Goal: Information Seeking & Learning: Learn about a topic

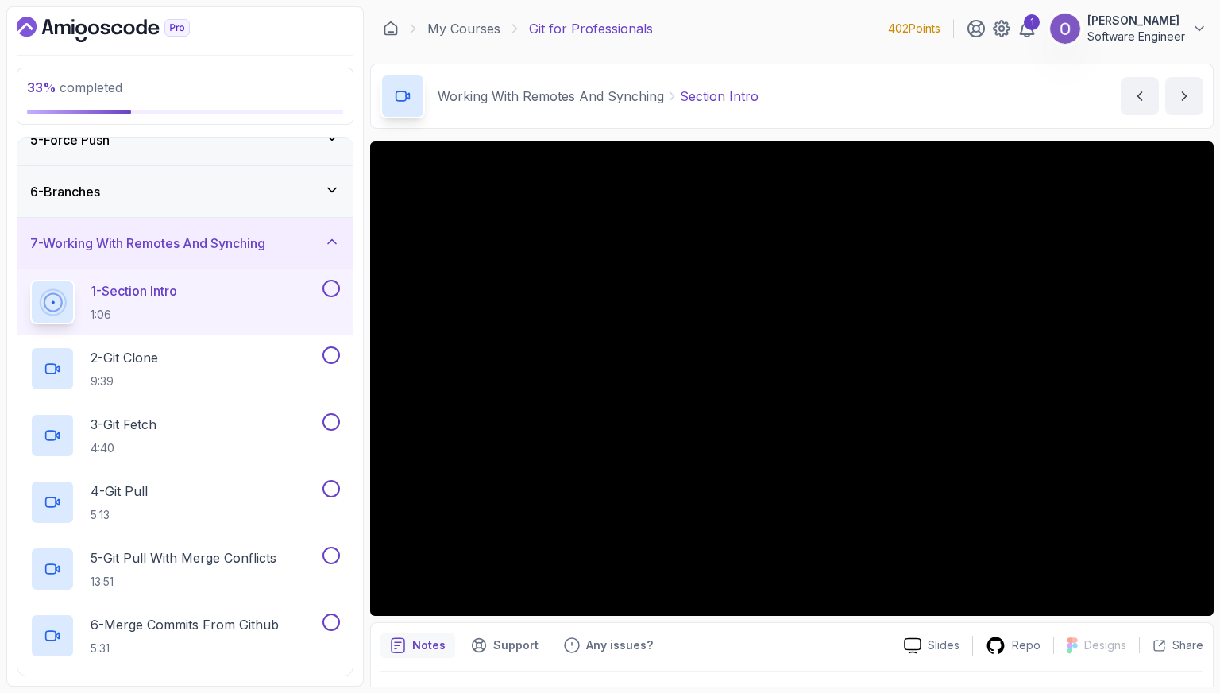
scroll to position [39, 0]
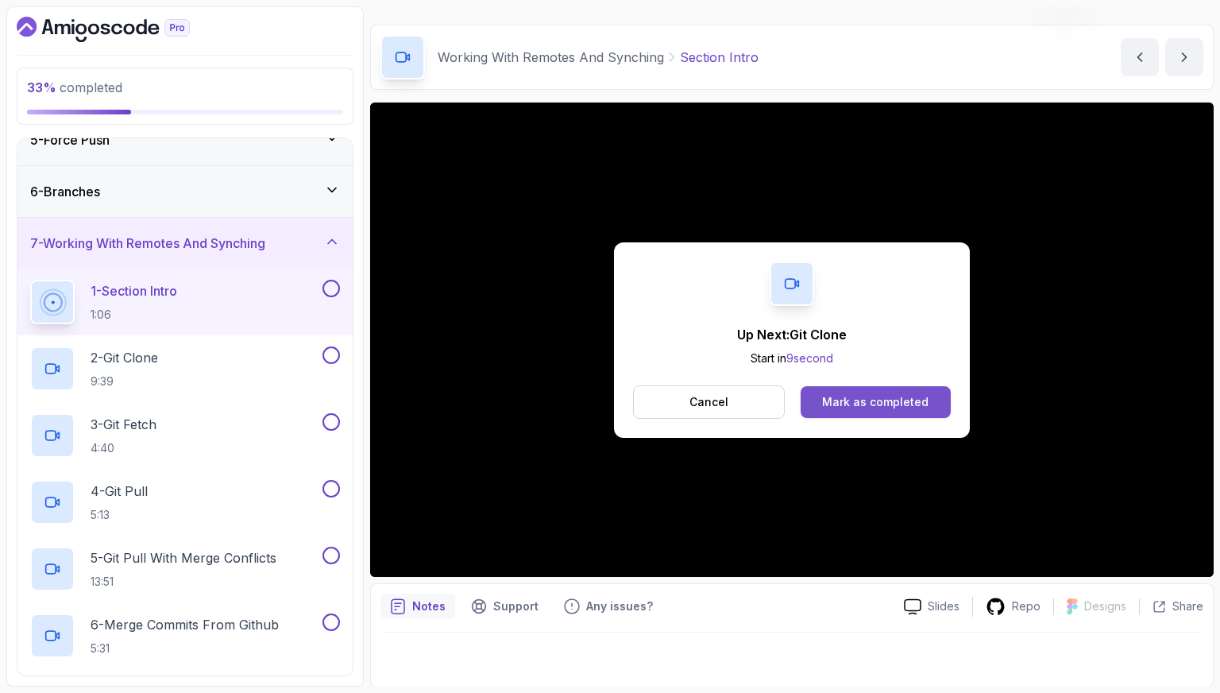
click at [874, 395] on div "Mark as completed" at bounding box center [875, 402] width 106 height 16
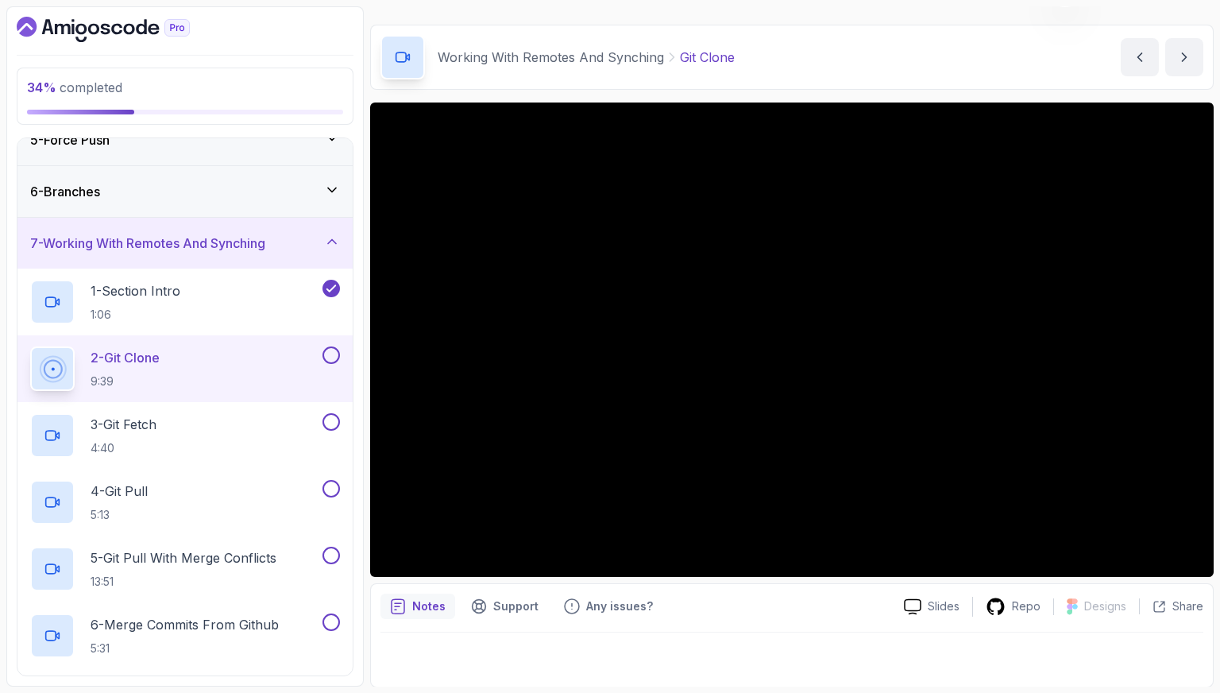
click at [333, 354] on button at bounding box center [331, 354] width 17 height 17
click at [279, 428] on div "3 - Git Fetch 4:40" at bounding box center [174, 435] width 289 height 44
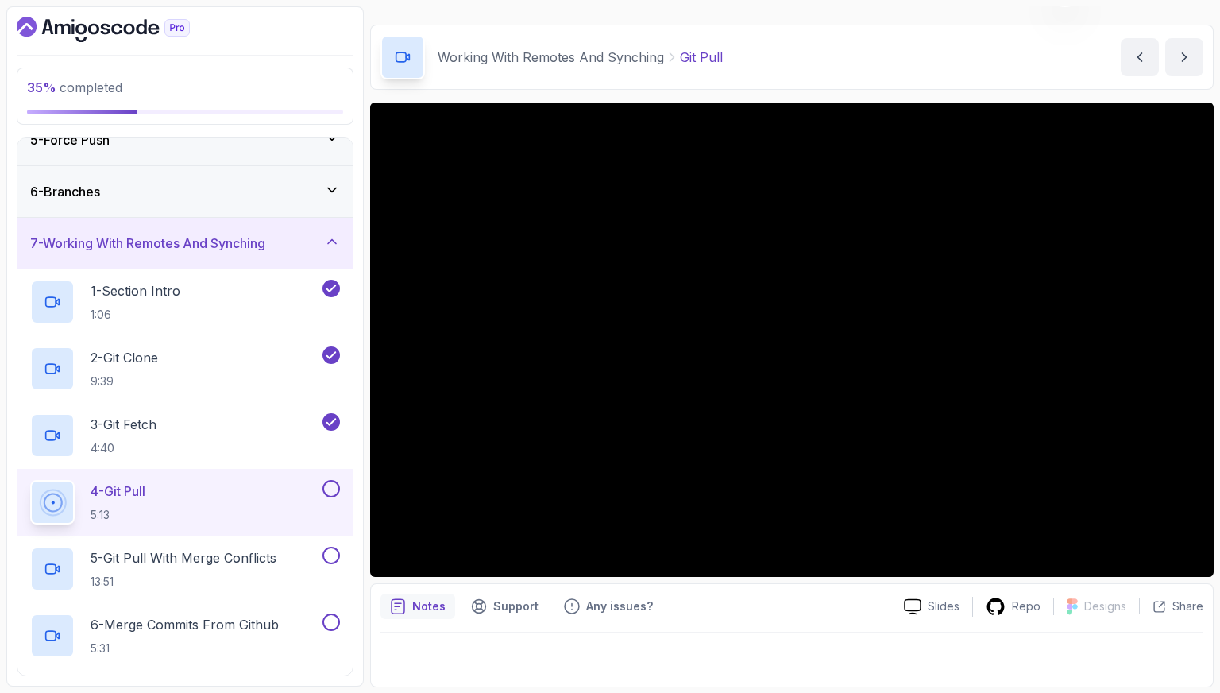
click at [333, 485] on button at bounding box center [331, 488] width 17 height 17
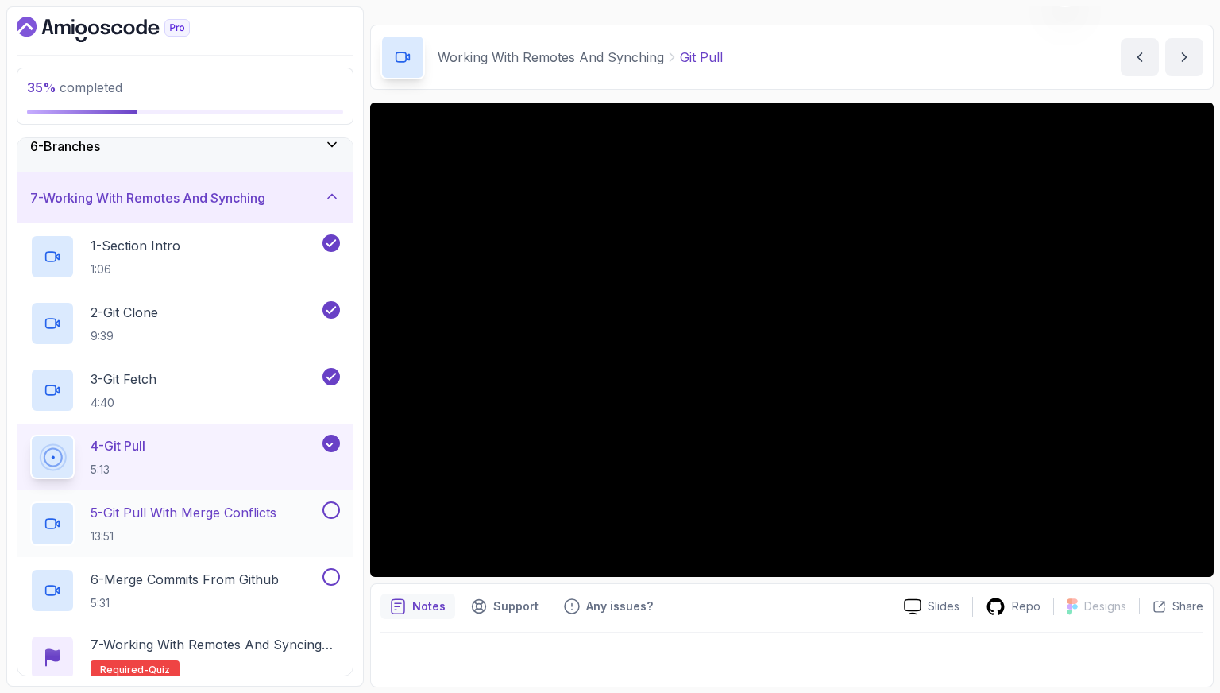
scroll to position [310, 0]
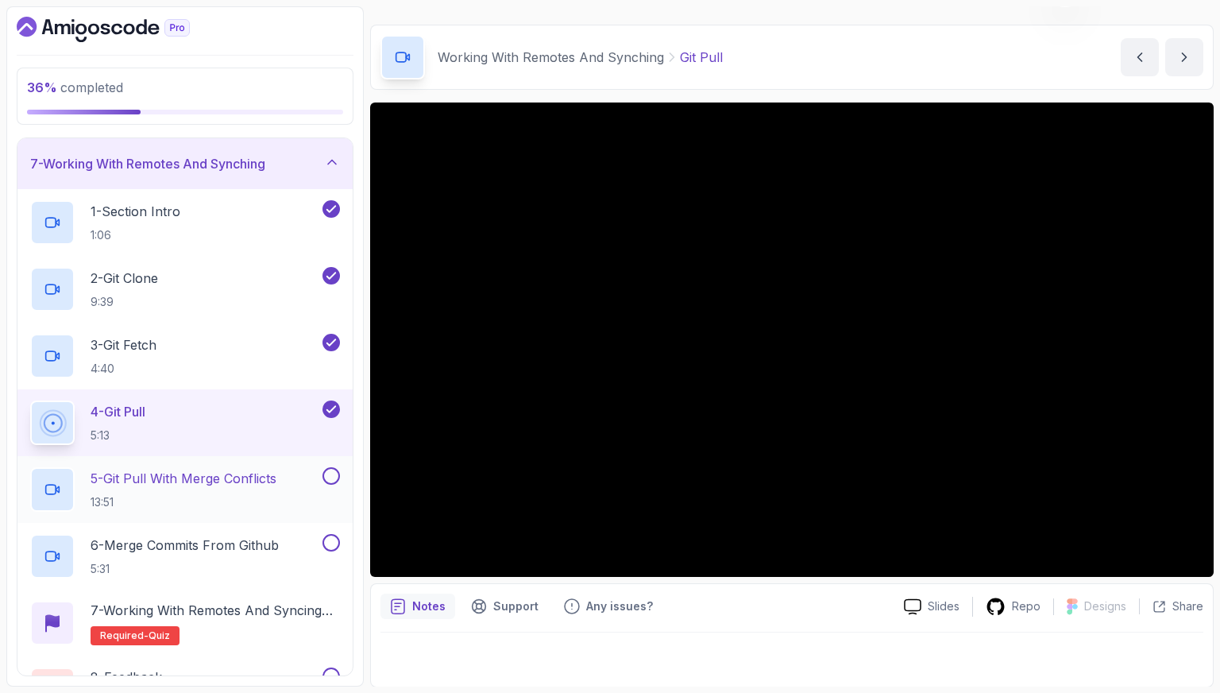
click at [245, 489] on h2 "5 - Git Pull With Merge Conflicts 13:51" at bounding box center [184, 489] width 186 height 41
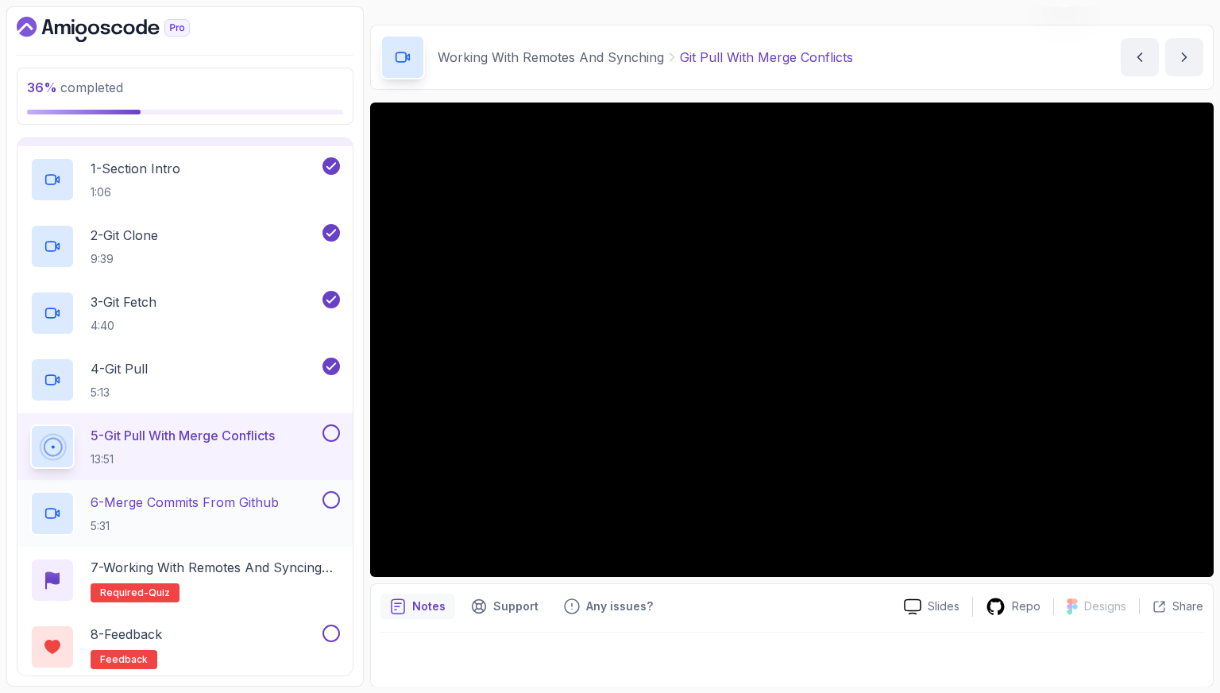
scroll to position [389, 0]
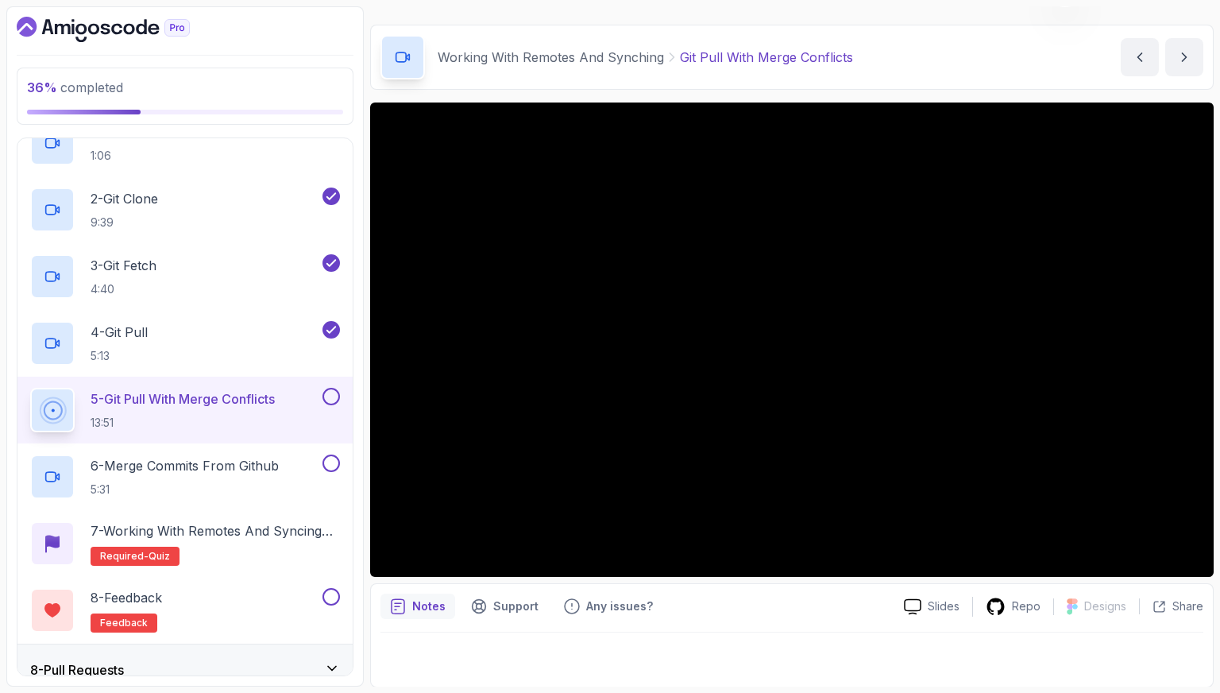
click at [331, 397] on button at bounding box center [331, 396] width 17 height 17
click at [335, 398] on button at bounding box center [331, 396] width 17 height 17
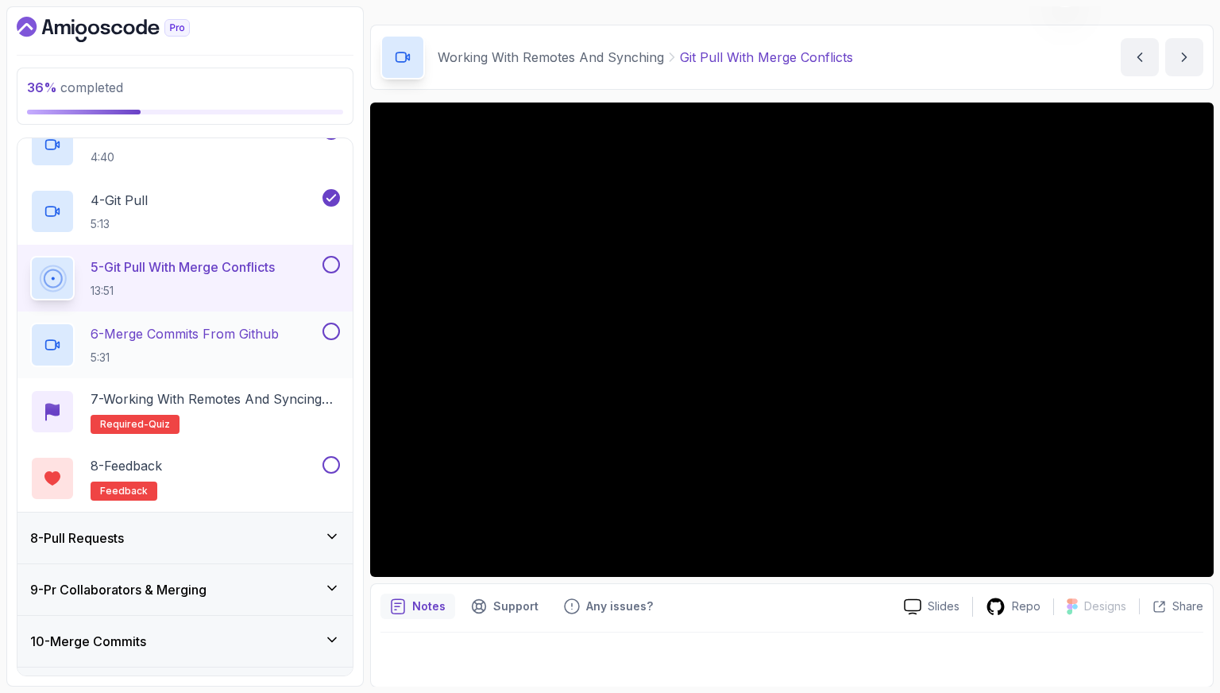
scroll to position [548, 0]
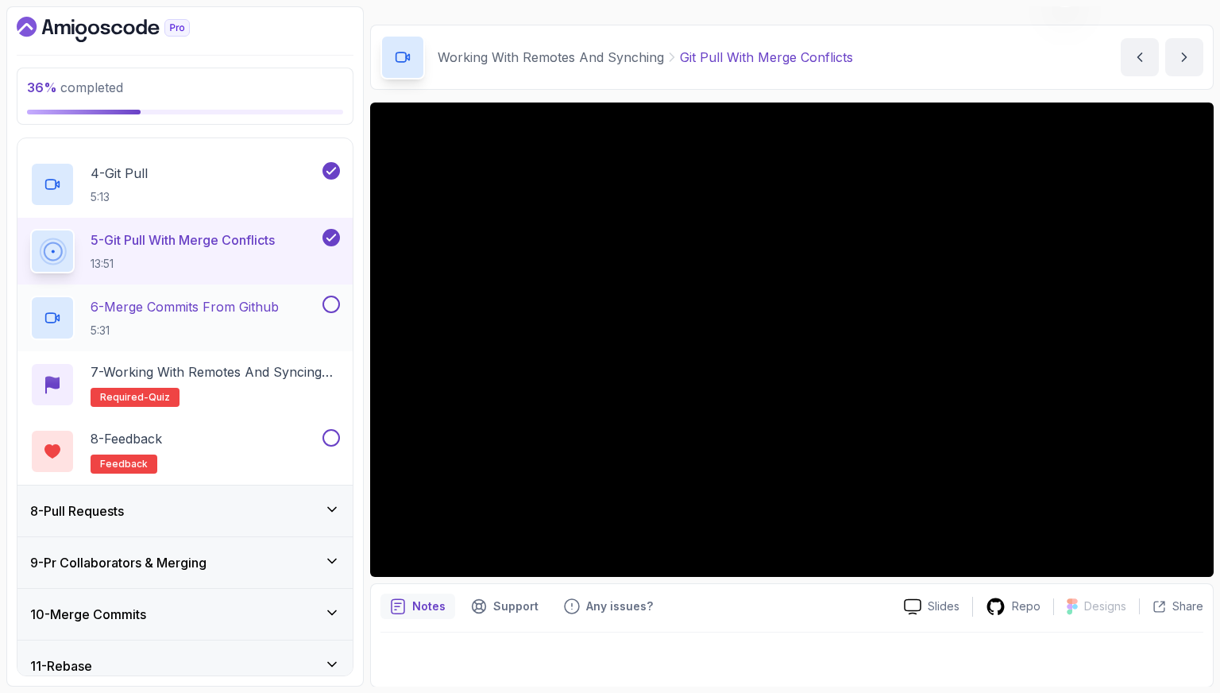
click at [279, 302] on p "6 - Merge Commits From Github" at bounding box center [185, 306] width 188 height 19
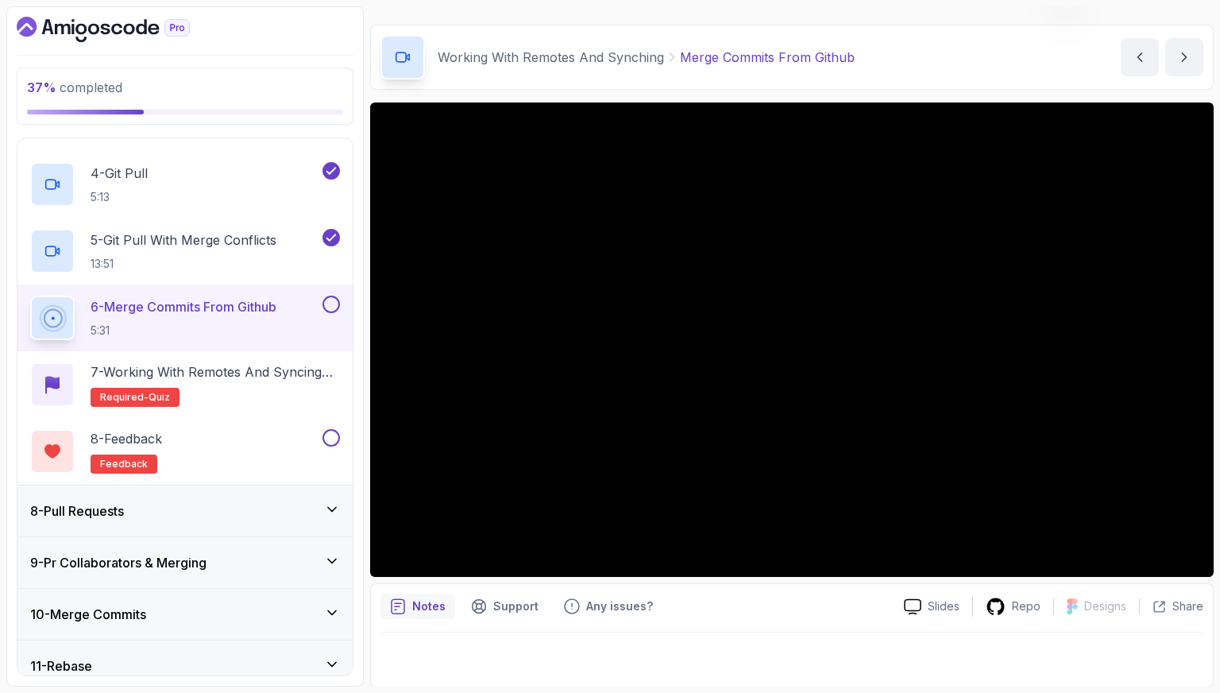
click at [332, 303] on button at bounding box center [331, 304] width 17 height 17
click at [333, 304] on button at bounding box center [331, 304] width 17 height 17
click at [304, 388] on h2 "7 - Working with Remotes and Syncing Quiz Required- quiz" at bounding box center [215, 384] width 249 height 44
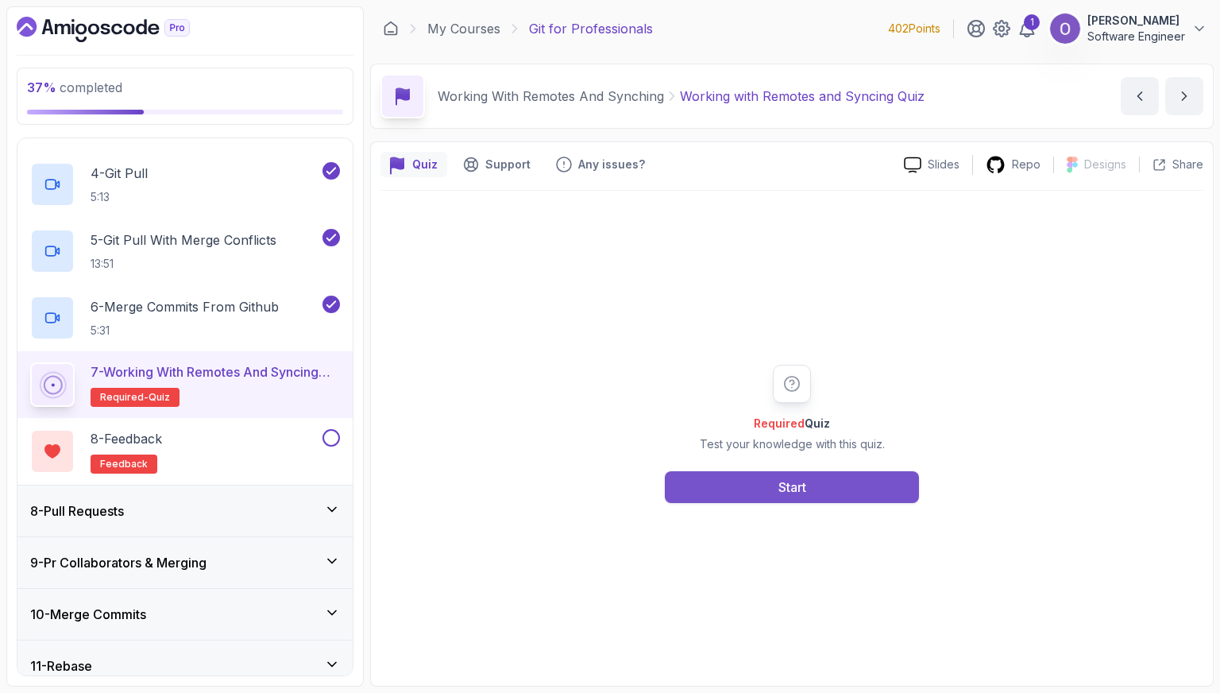
click at [706, 483] on button "Start" at bounding box center [792, 487] width 254 height 32
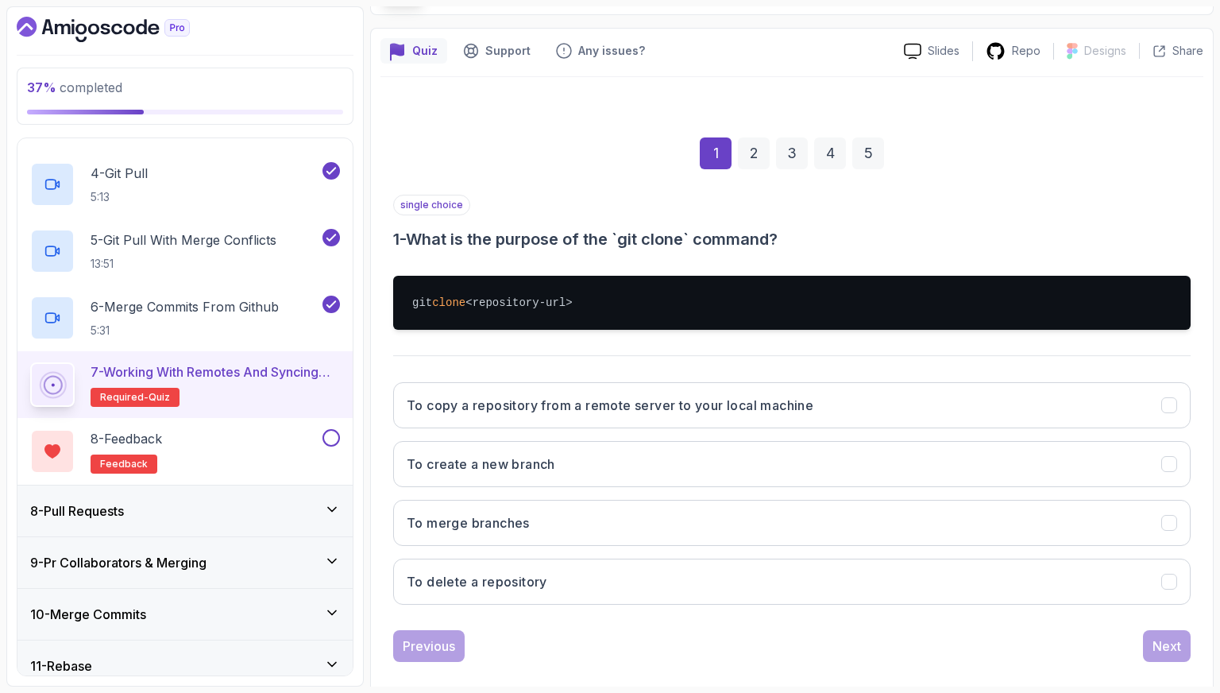
scroll to position [132, 0]
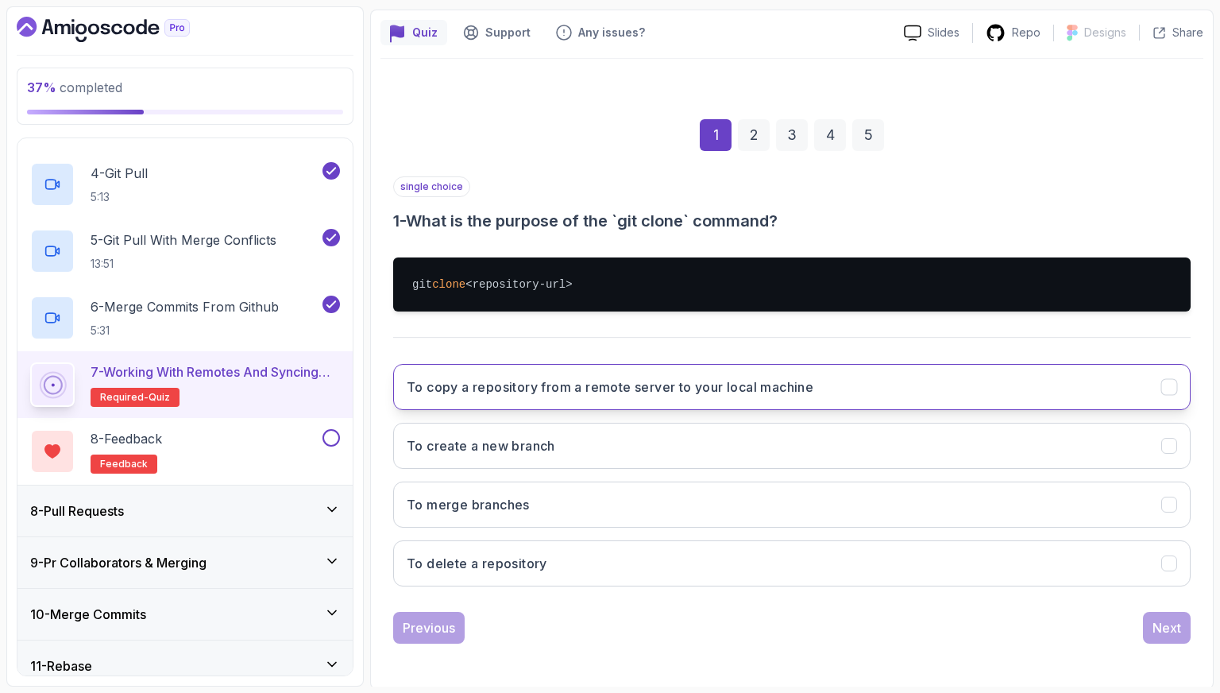
click at [581, 396] on button "To copy a repository from a remote server to your local machine" at bounding box center [792, 387] width 798 height 46
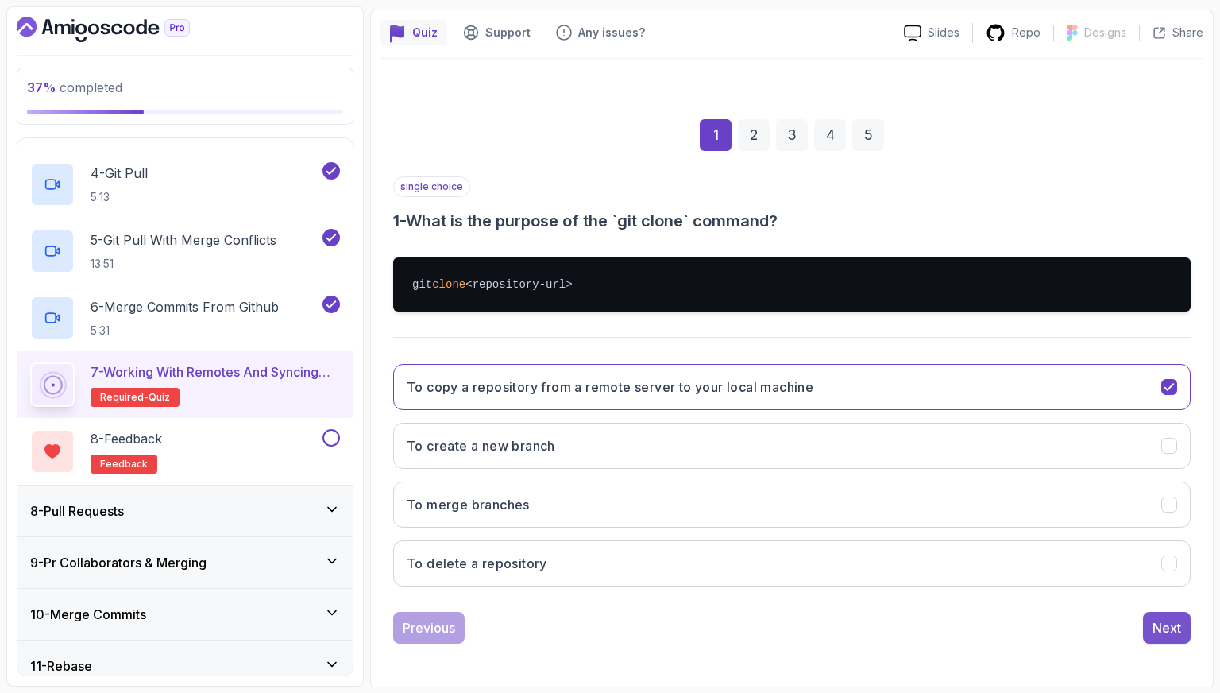
click at [1170, 618] on div "Next" at bounding box center [1167, 627] width 29 height 19
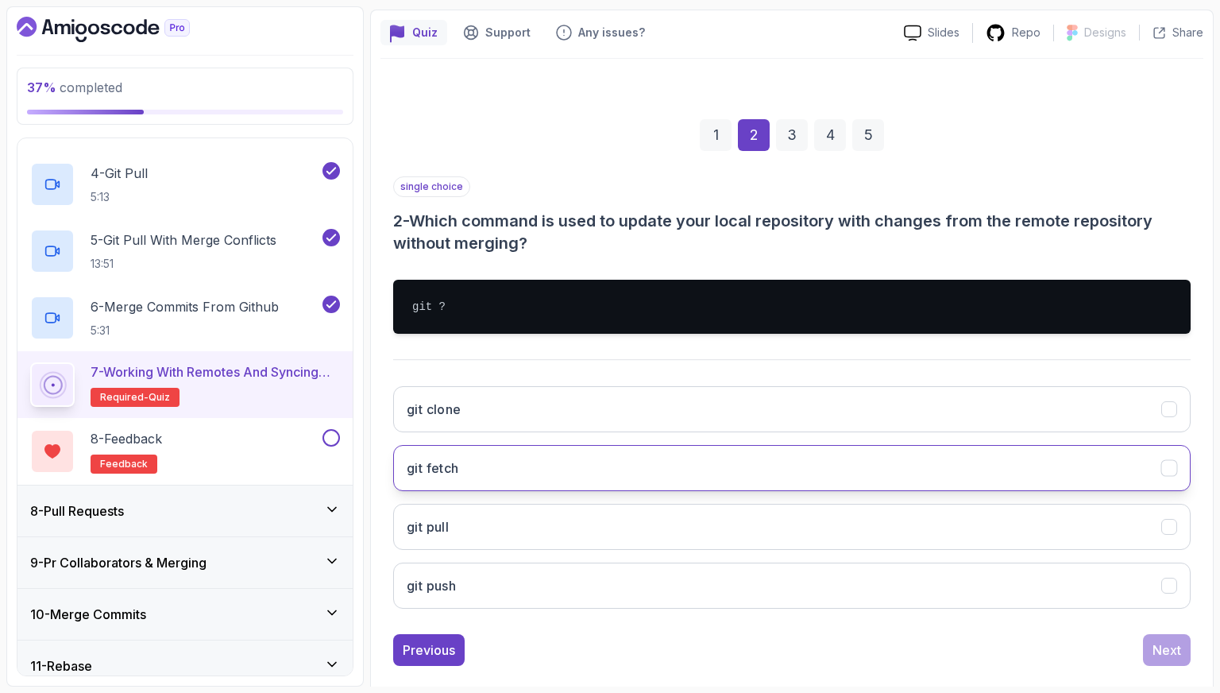
click at [563, 468] on button "git fetch" at bounding box center [792, 468] width 798 height 46
click at [1154, 647] on div "Next" at bounding box center [1167, 649] width 29 height 19
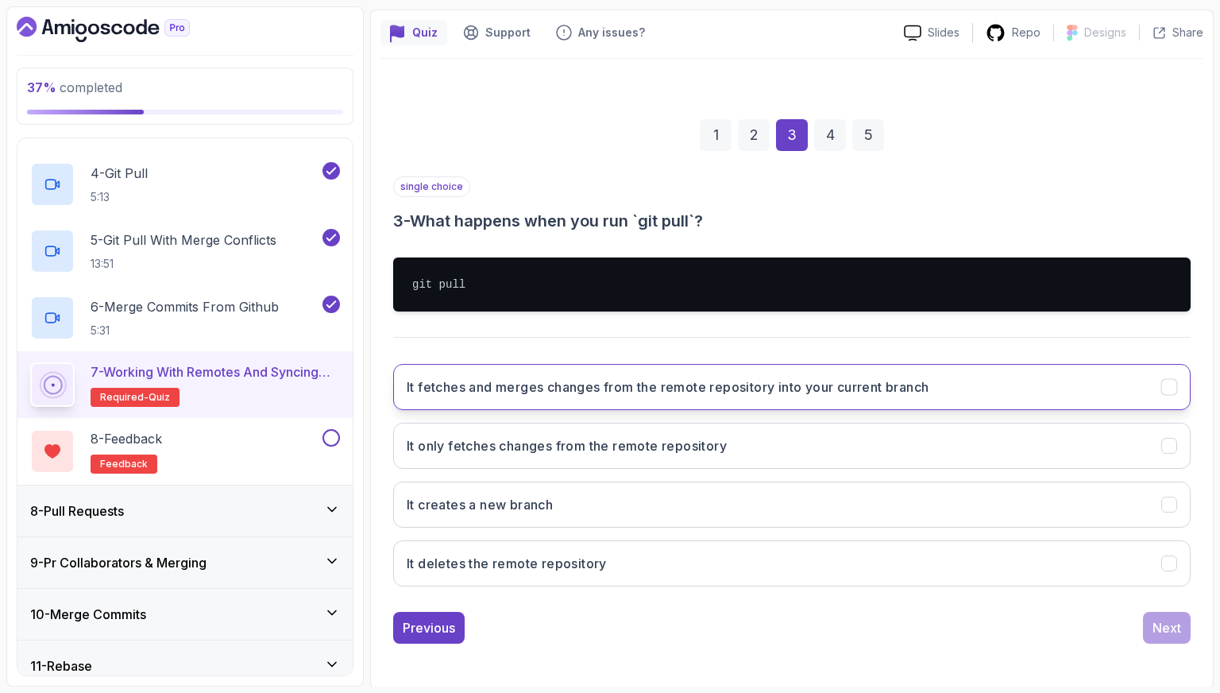
click at [585, 399] on button "It fetches and merges changes from the remote repository into your current bran…" at bounding box center [792, 387] width 798 height 46
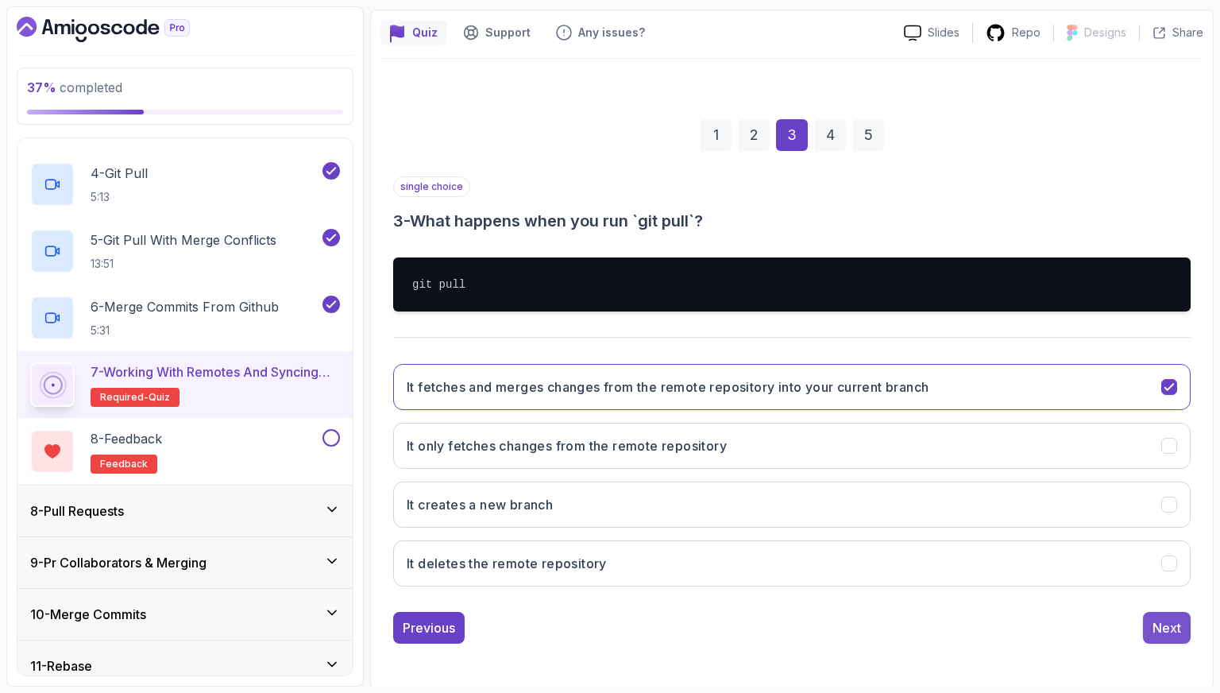
click at [1181, 637] on button "Next" at bounding box center [1167, 628] width 48 height 32
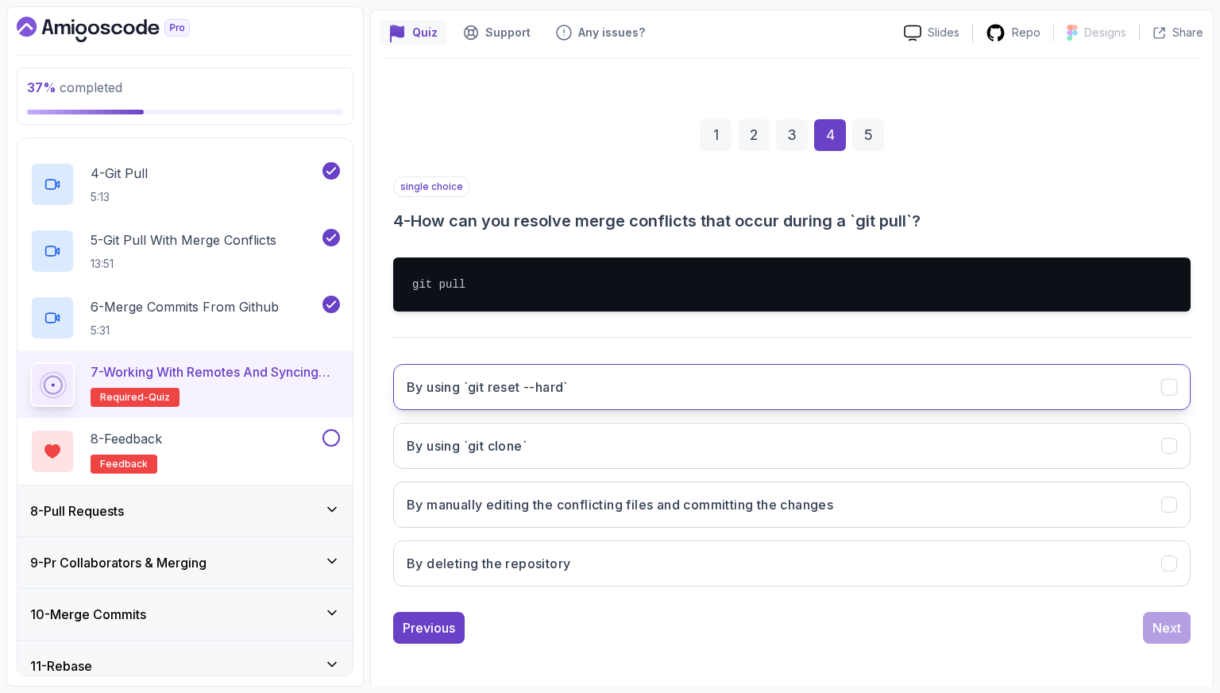
click at [639, 388] on button "By using `git reset --hard`" at bounding box center [792, 387] width 798 height 46
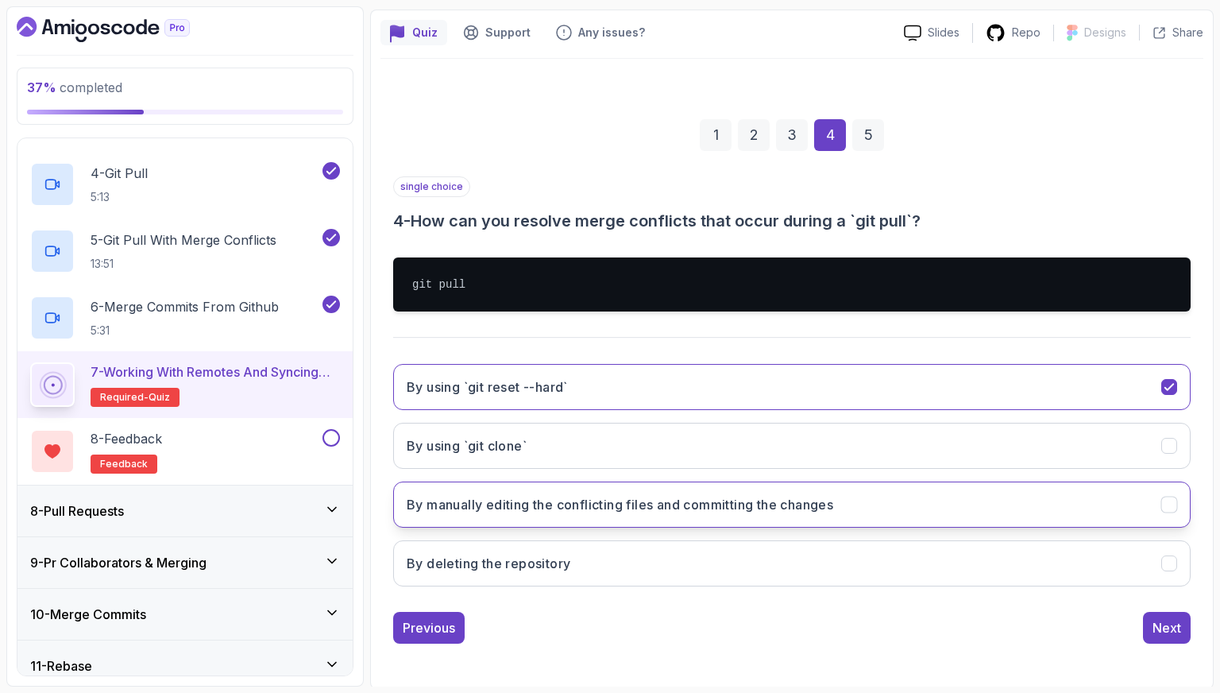
click at [664, 509] on h3 "By manually editing the conflicting files and committing the changes" at bounding box center [620, 504] width 427 height 19
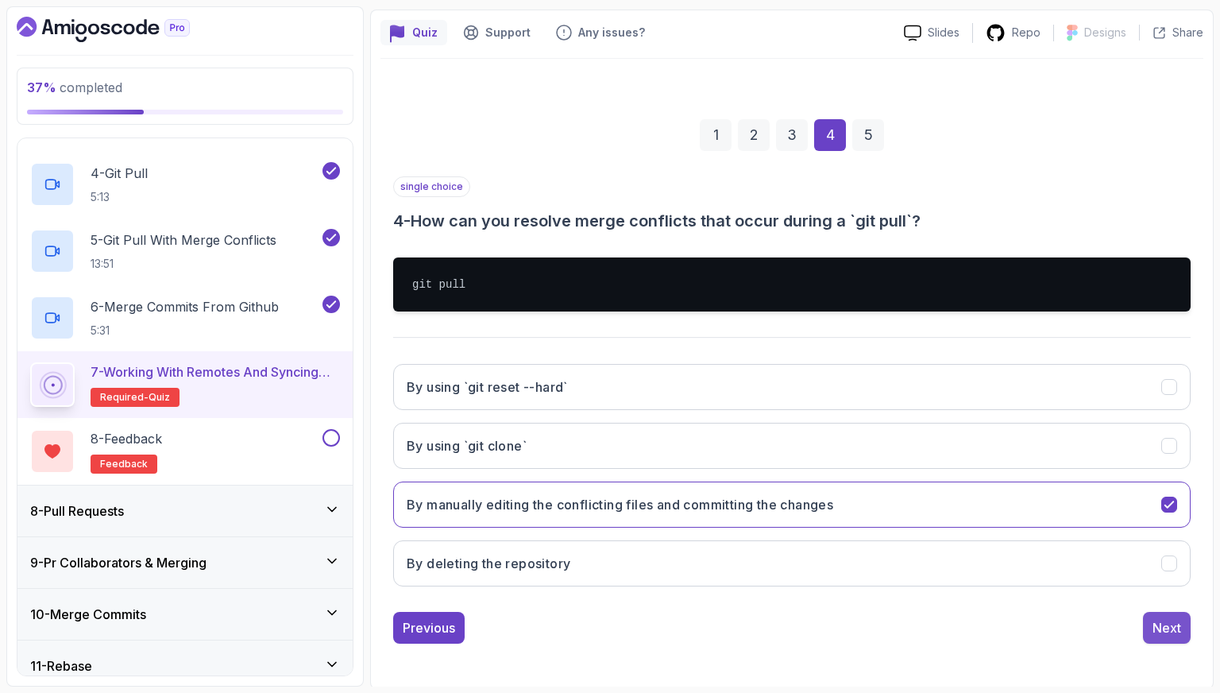
click at [1158, 633] on div "Next" at bounding box center [1167, 627] width 29 height 19
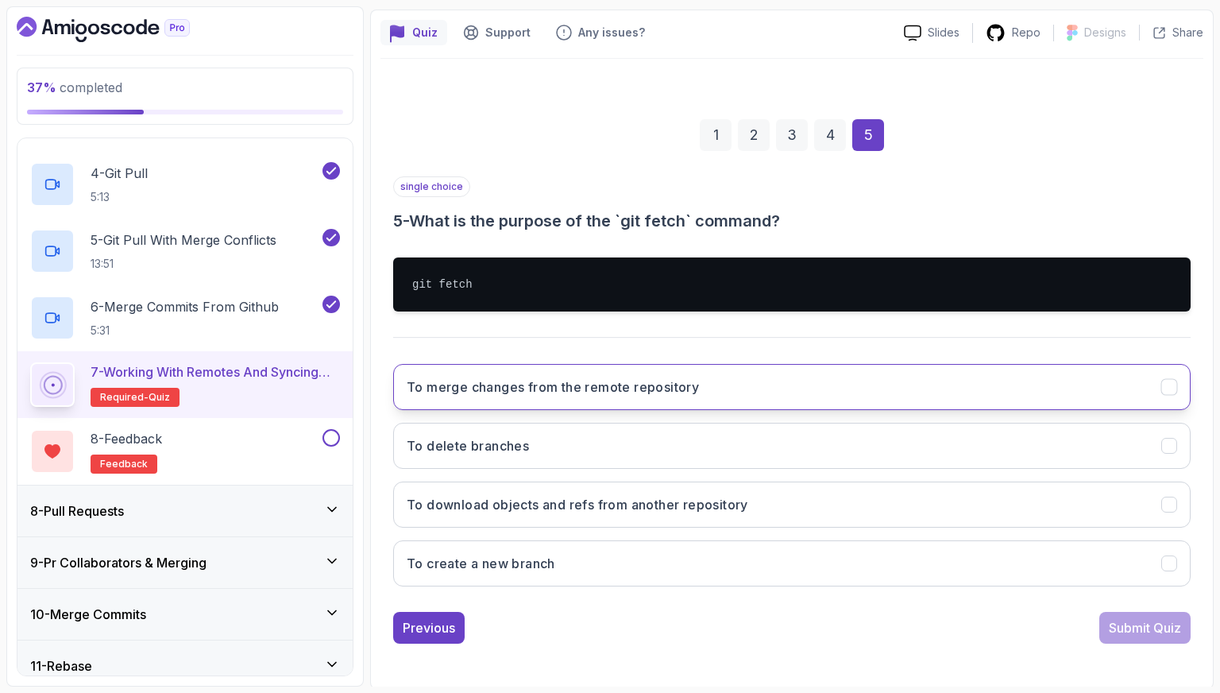
click at [709, 382] on button "To merge changes from the remote repository" at bounding box center [792, 387] width 798 height 46
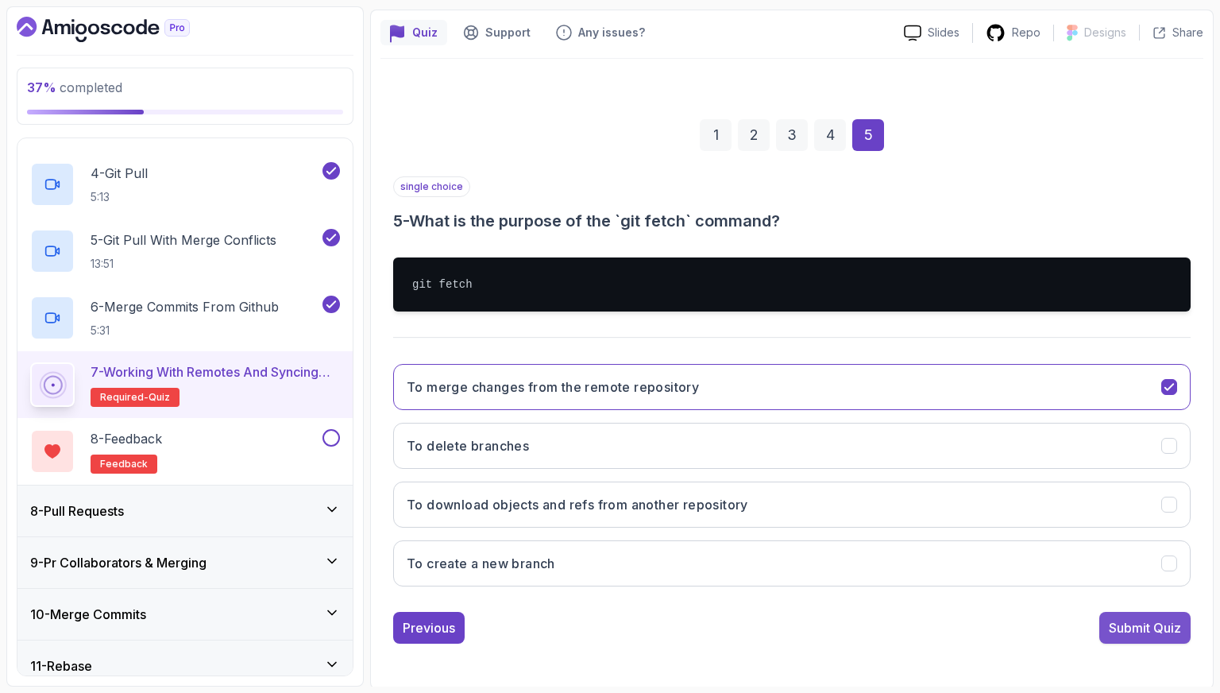
click at [1108, 614] on button "Submit Quiz" at bounding box center [1145, 628] width 91 height 32
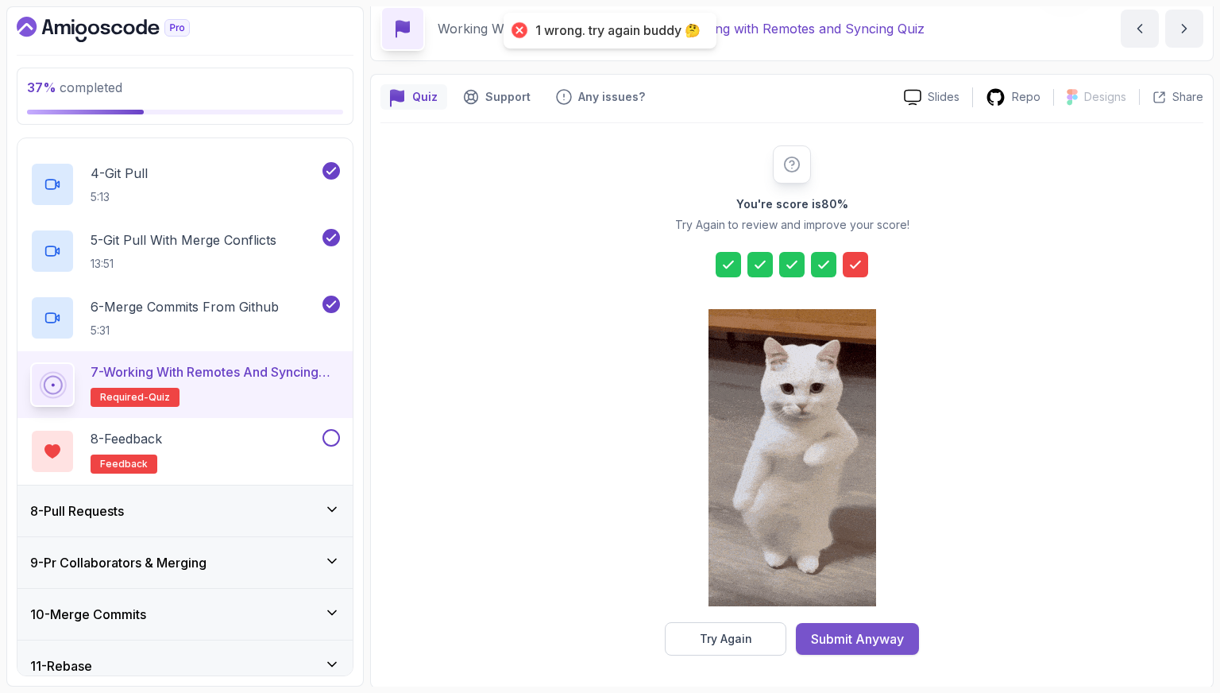
click at [908, 625] on button "Submit Anyway" at bounding box center [857, 639] width 123 height 32
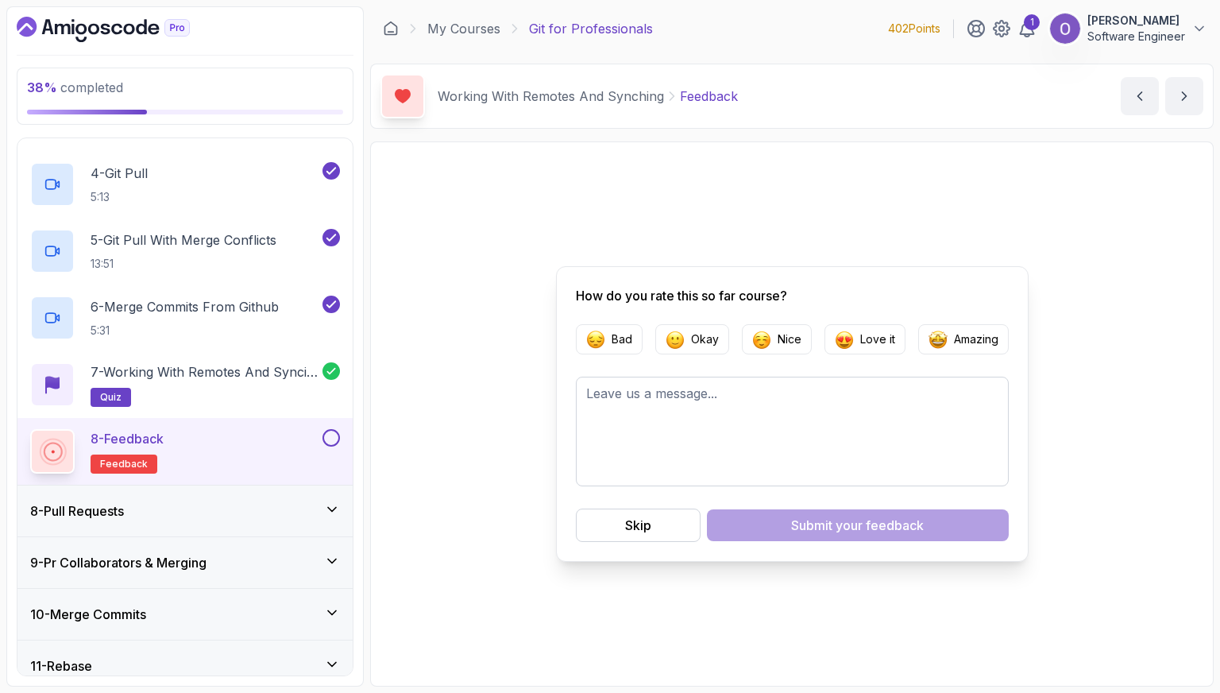
click at [332, 436] on button at bounding box center [331, 437] width 17 height 17
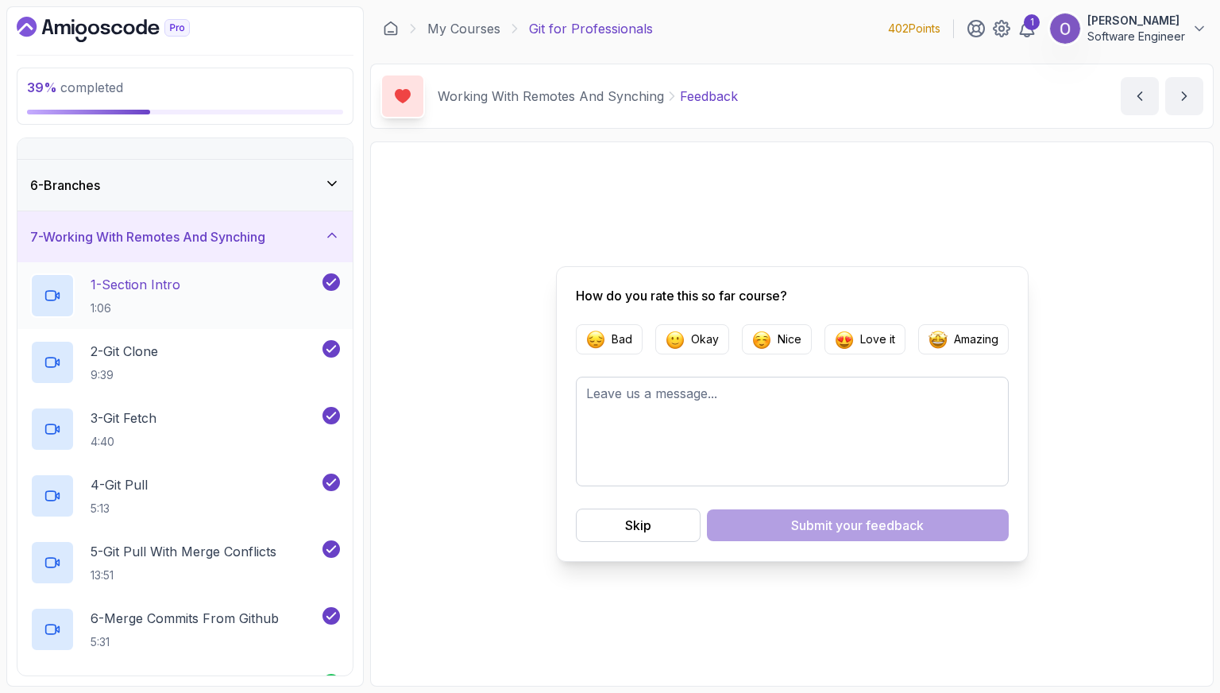
scroll to position [230, 0]
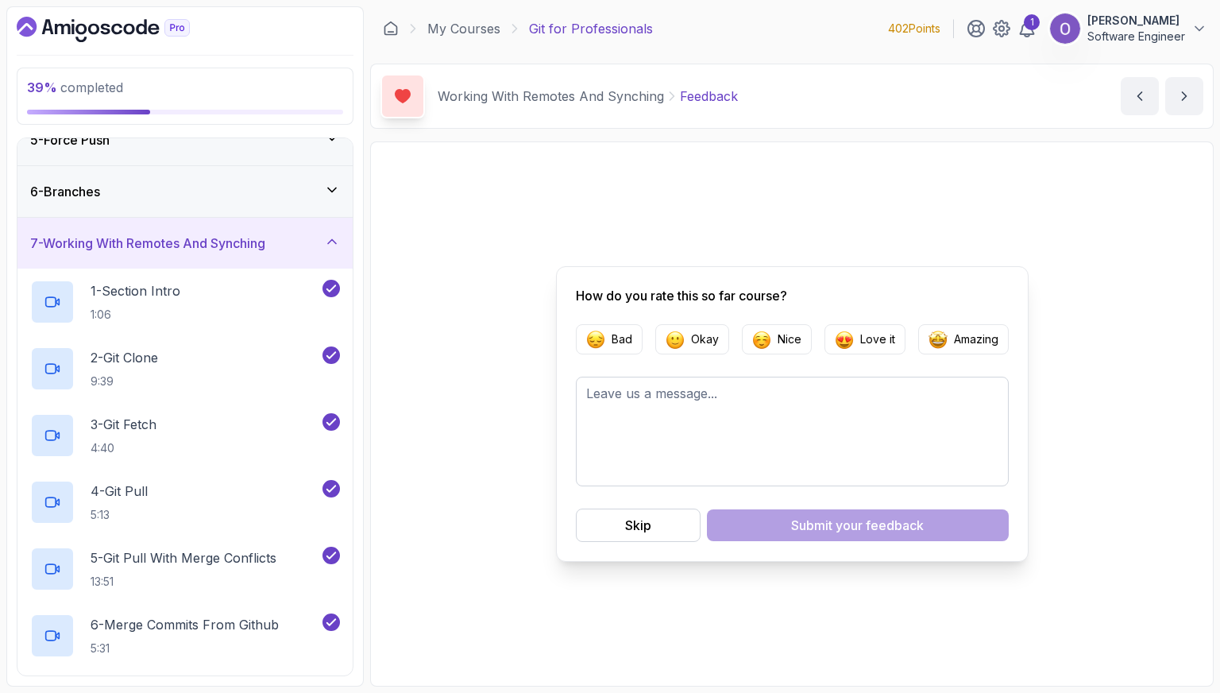
click at [229, 236] on h3 "7 - Working With Remotes And Synching" at bounding box center [147, 243] width 235 height 19
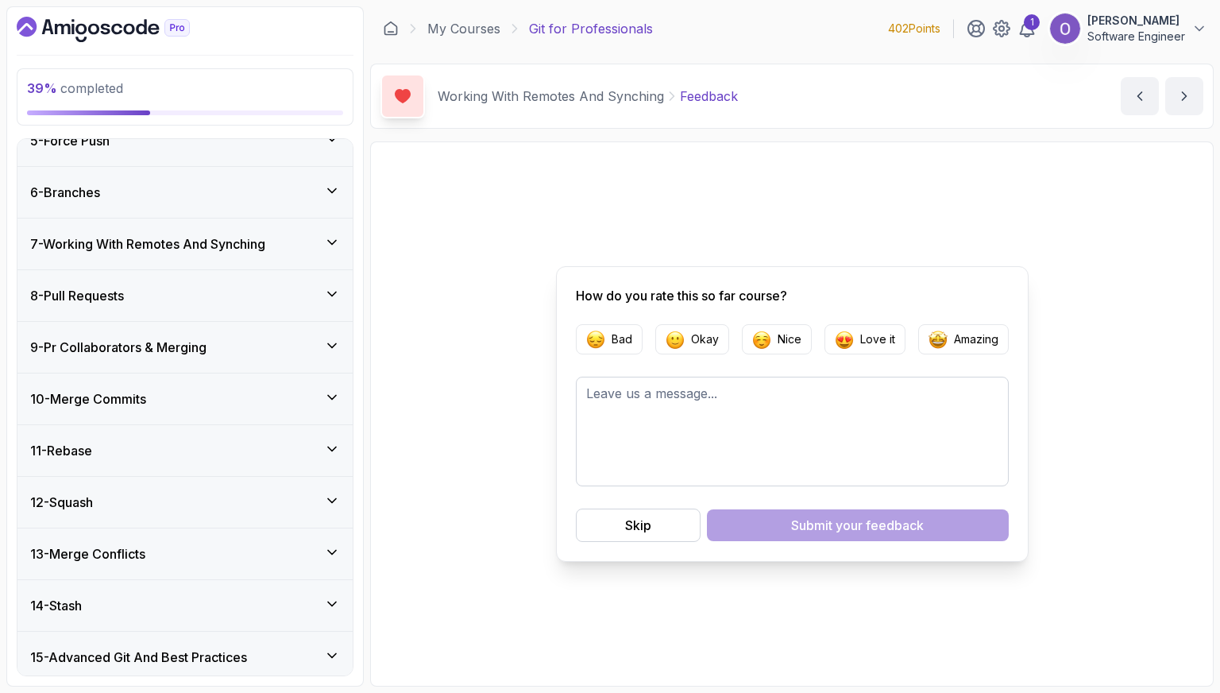
click at [252, 279] on div "8 - Pull Requests" at bounding box center [184, 295] width 335 height 51
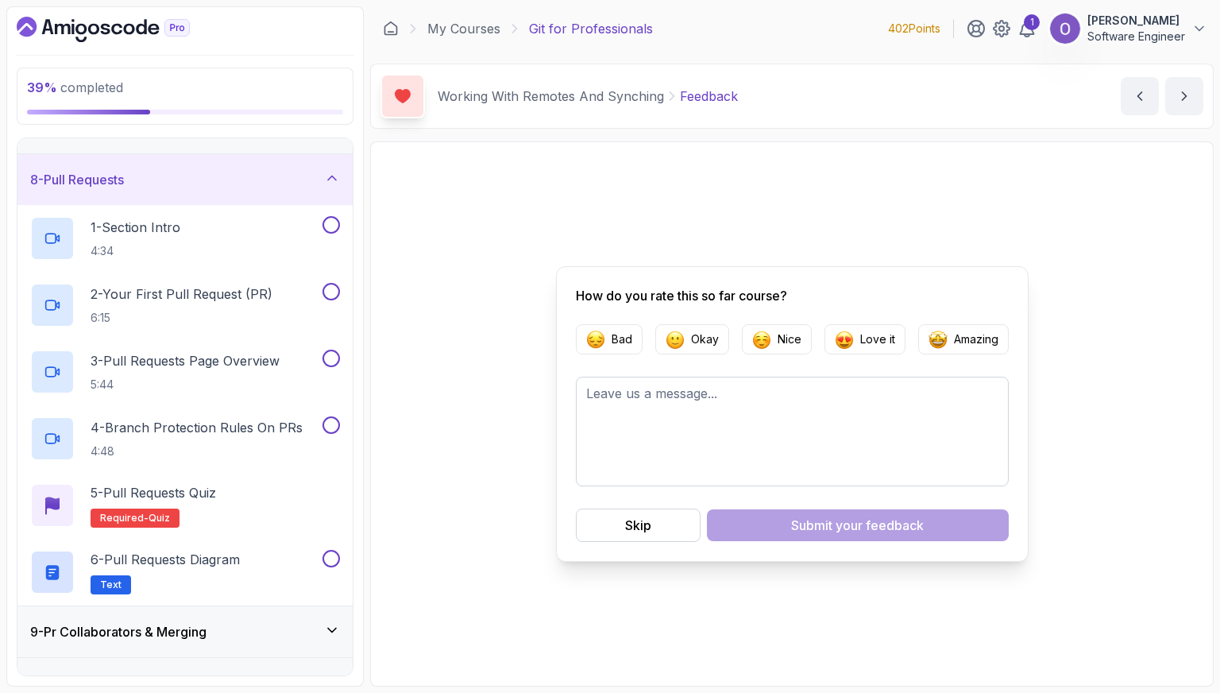
scroll to position [335, 0]
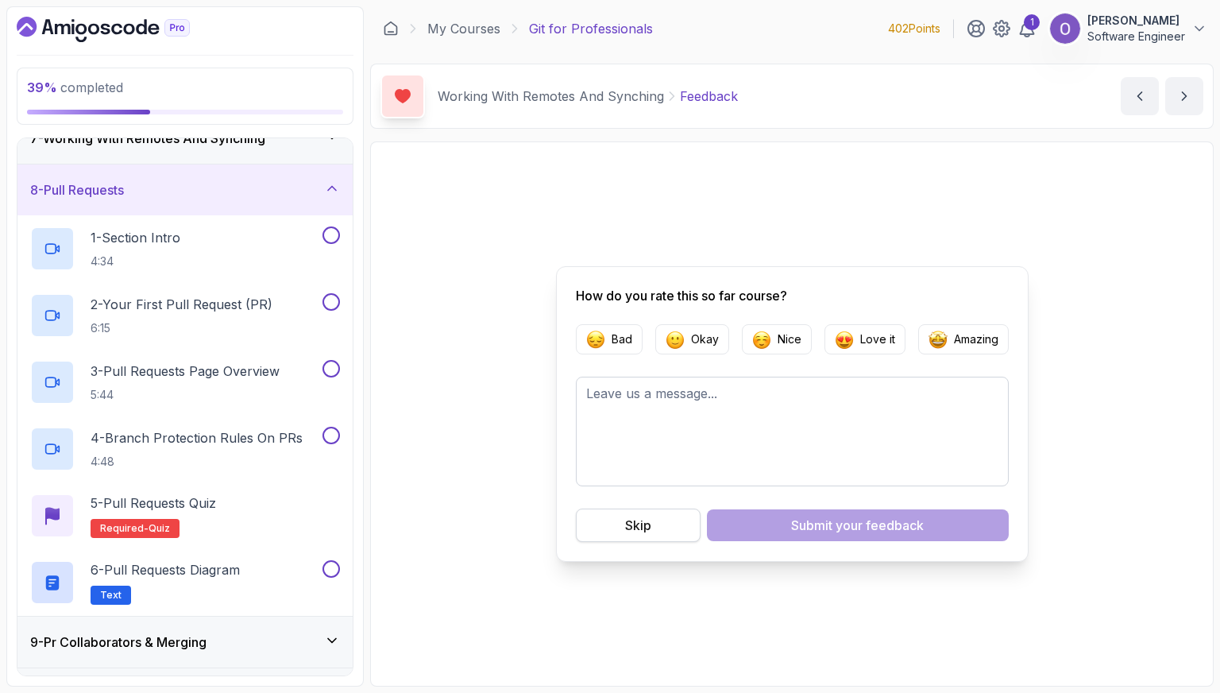
click at [642, 520] on div "Skip" at bounding box center [638, 525] width 26 height 19
